Goal: Contribute content: Add original content to the website for others to see

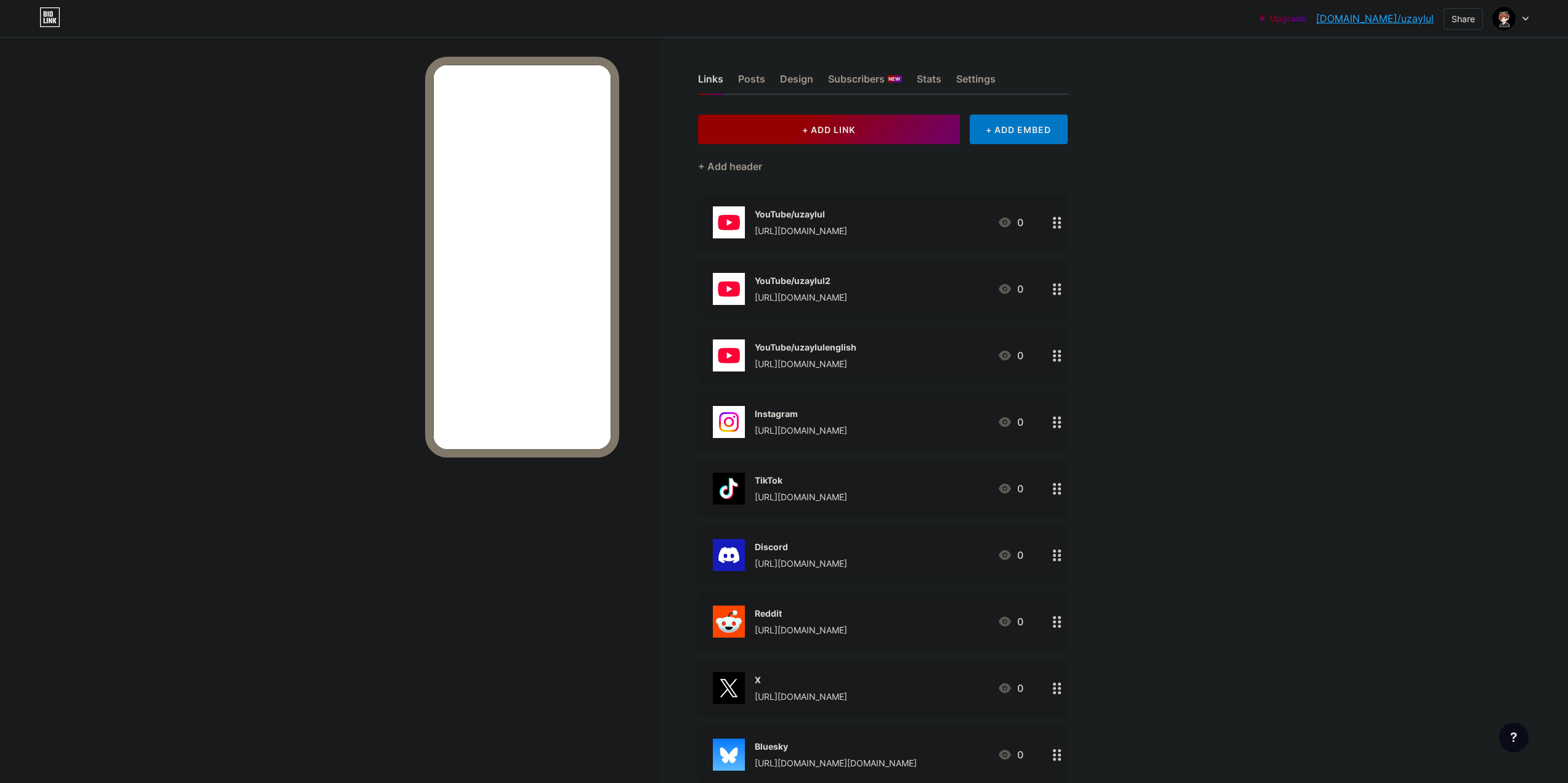
click at [813, 129] on span "+ ADD LINK" at bounding box center [829, 129] width 53 height 10
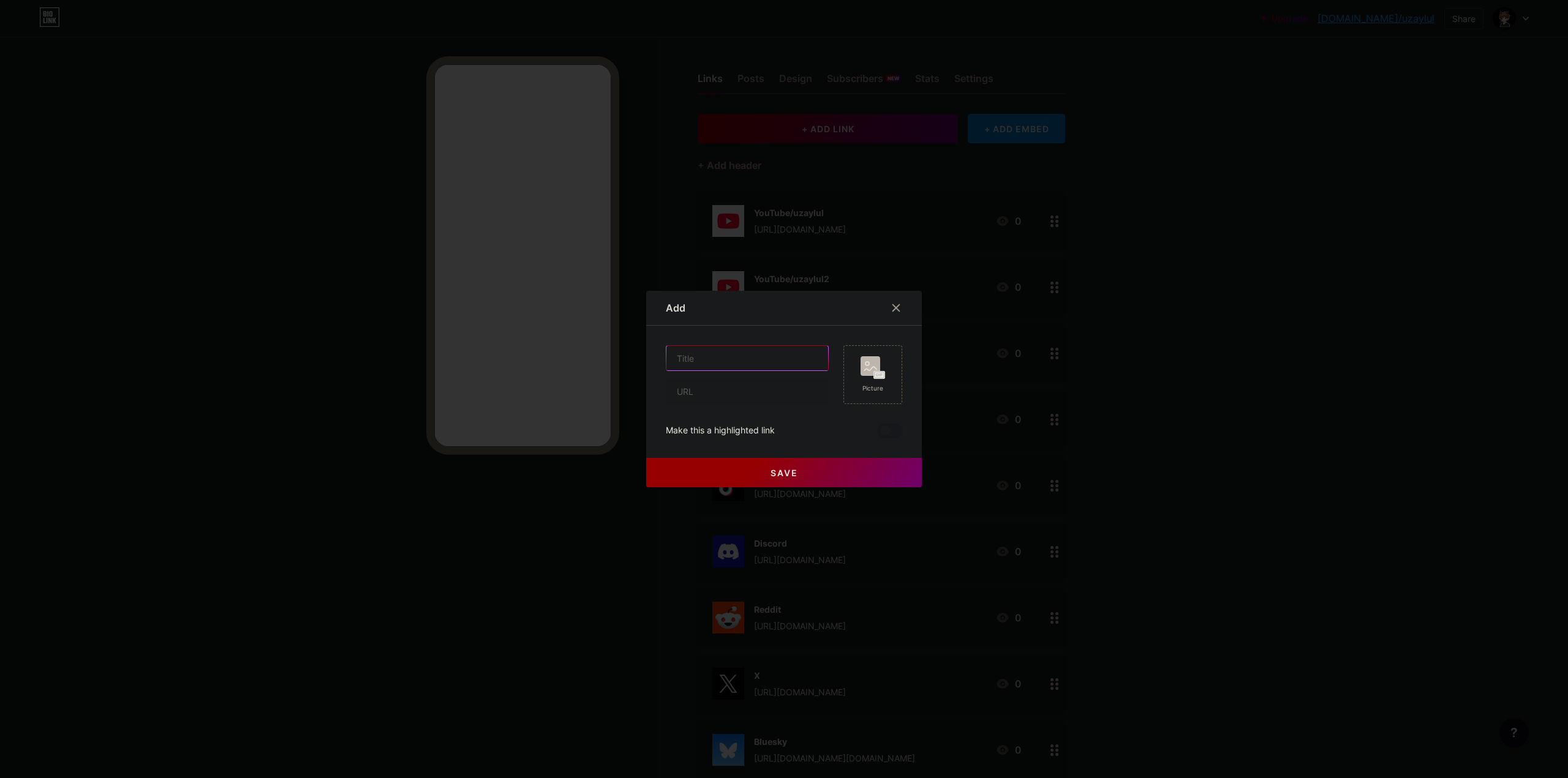
click at [693, 357] on input "text" at bounding box center [747, 358] width 162 height 24
type input "YouTube/onurcelikyt"
click at [694, 384] on input "text" at bounding box center [747, 391] width 162 height 24
type input "[URL][DOMAIN_NAME]"
click at [874, 359] on rect at bounding box center [871, 366] width 19 height 19
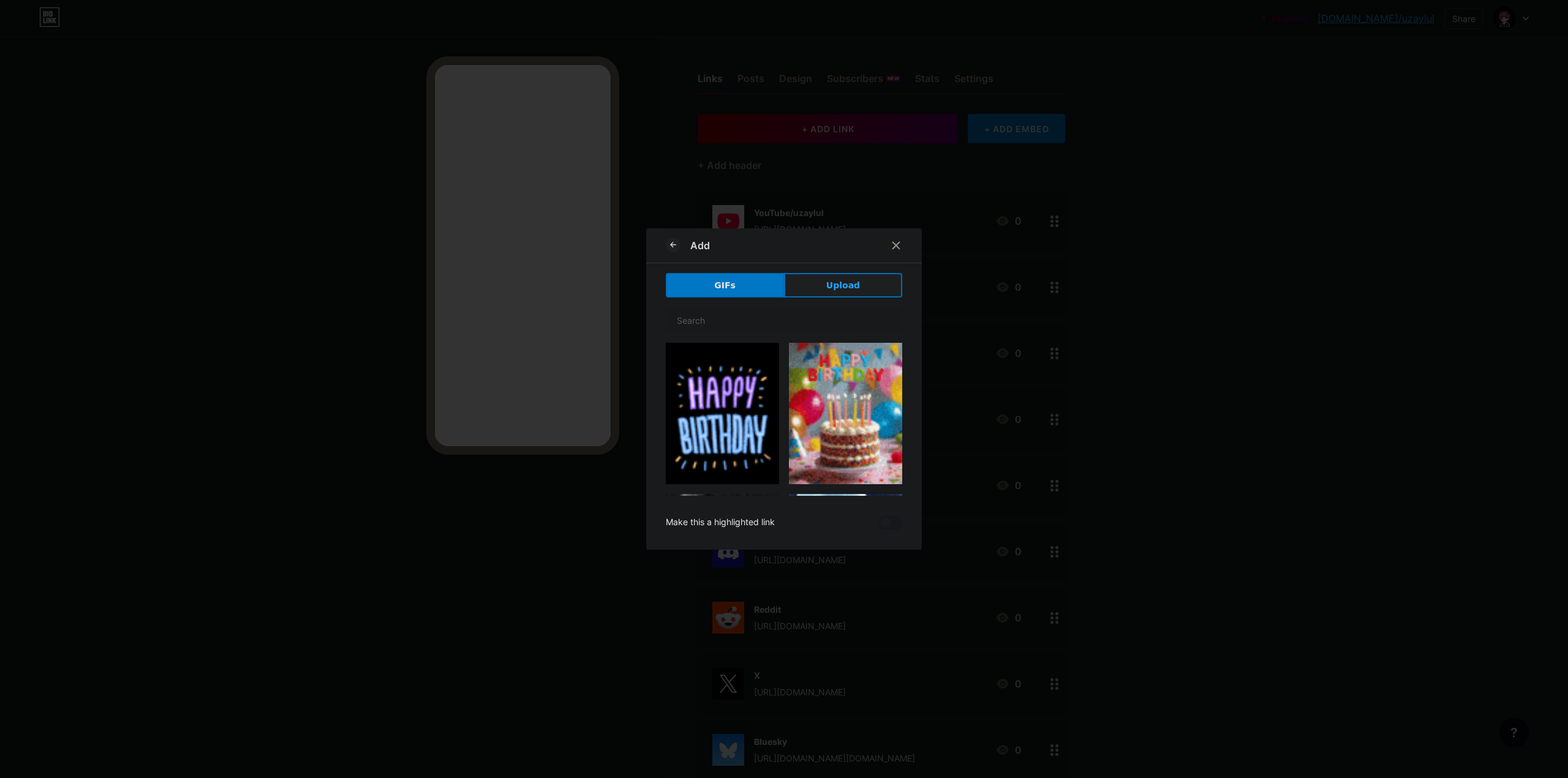
click at [840, 279] on span "Upload" at bounding box center [843, 286] width 34 height 13
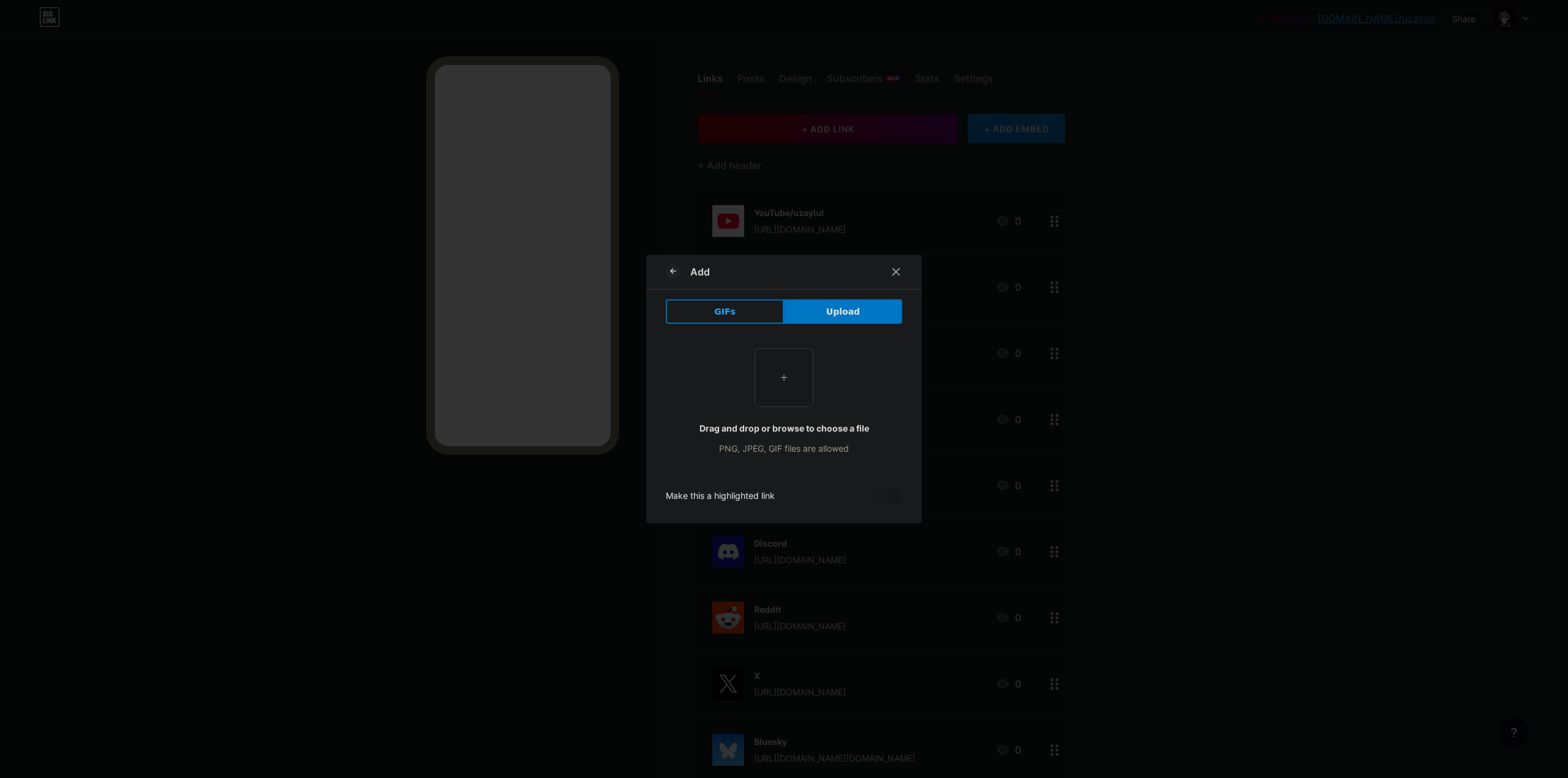
click at [785, 357] on input "file" at bounding box center [784, 377] width 58 height 58
type input "C:\fakepath\YouTube.jpg"
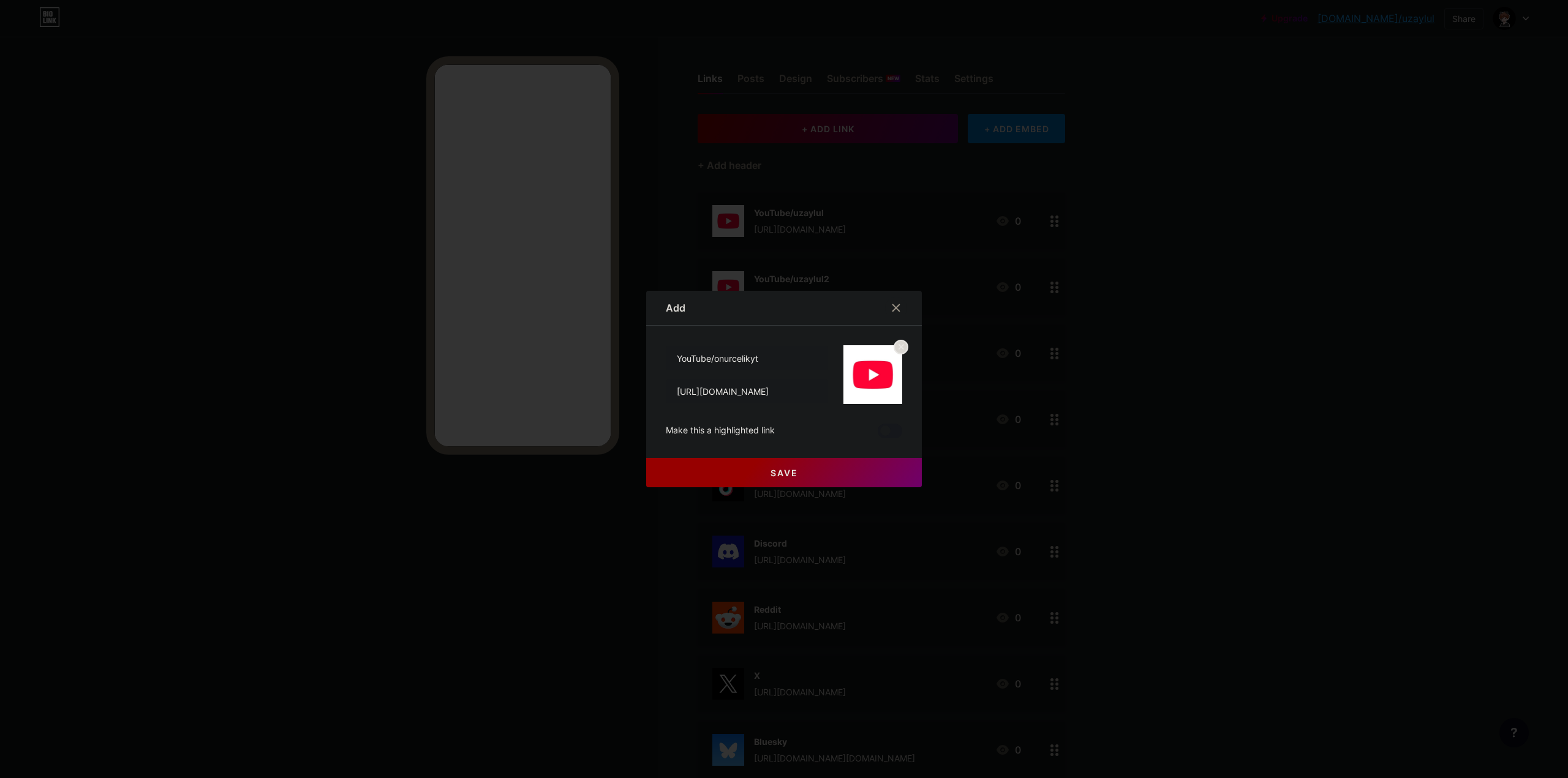
click at [746, 480] on button "Save" at bounding box center [783, 472] width 275 height 29
